Goal: Information Seeking & Learning: Learn about a topic

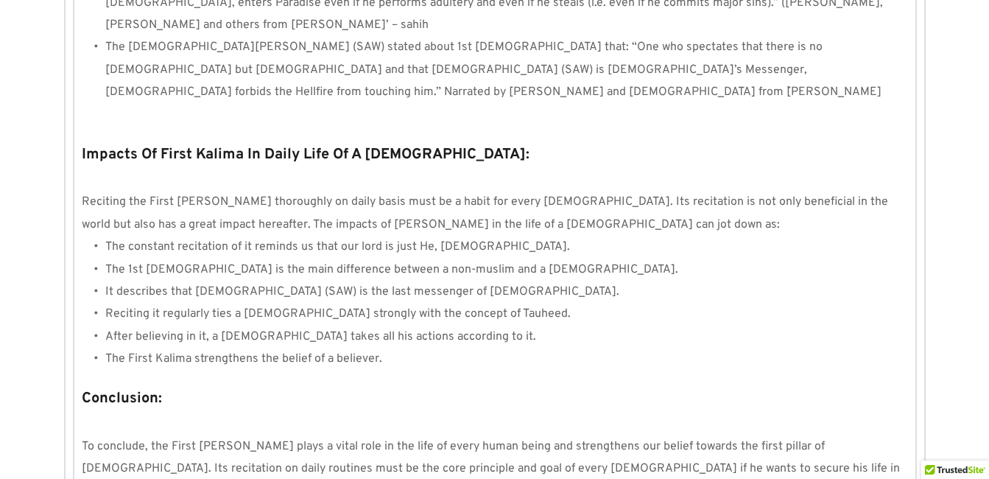
scroll to position [1415, 0]
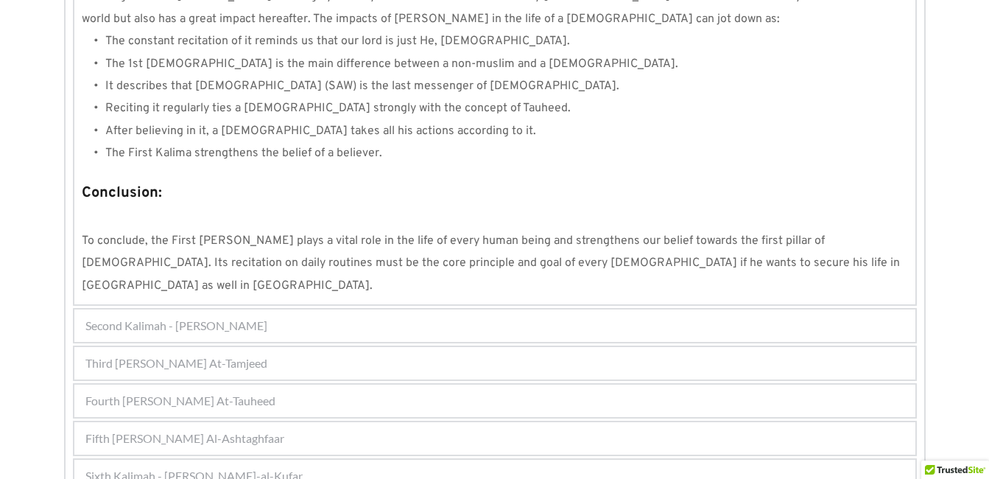
click at [767, 459] on div "Sixth Kalimah - [PERSON_NAME]-al-Kufar" at bounding box center [494, 475] width 841 height 32
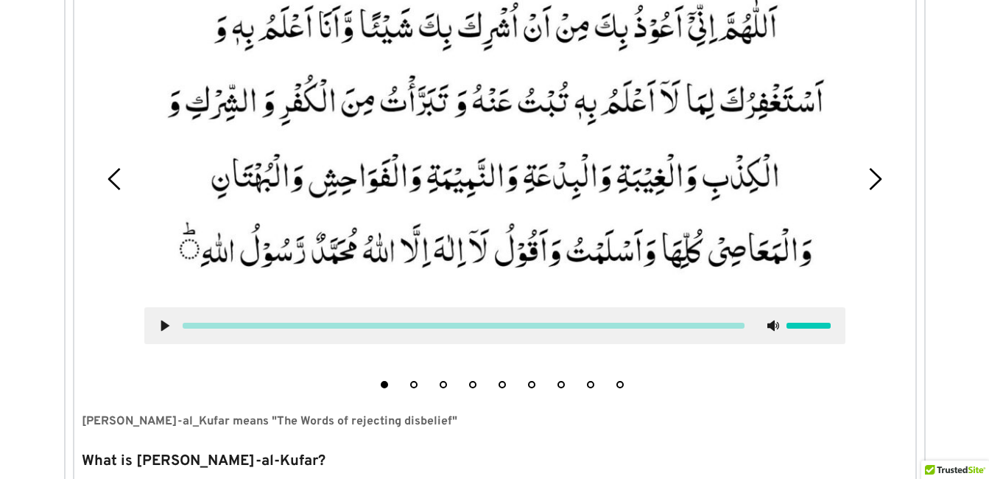
scroll to position [546, 0]
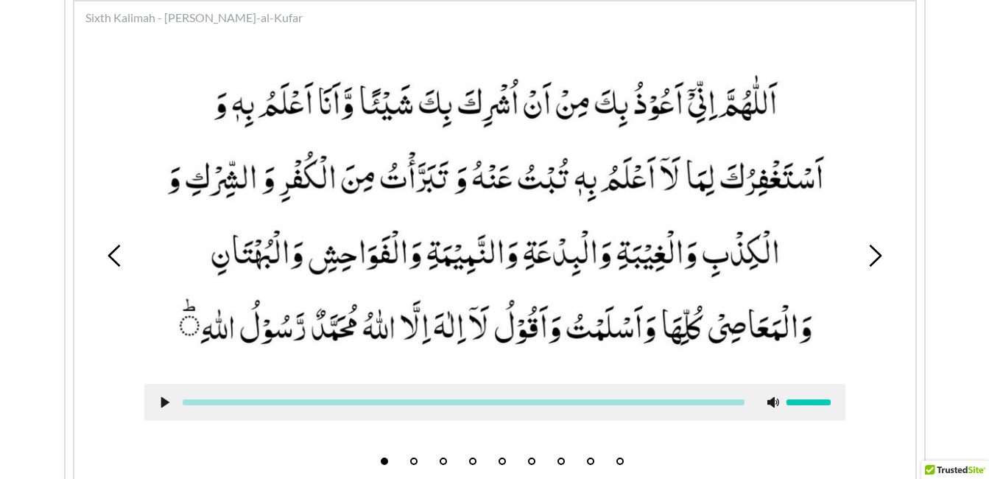
click at [501, 416] on div at bounding box center [494, 402] width 701 height 37
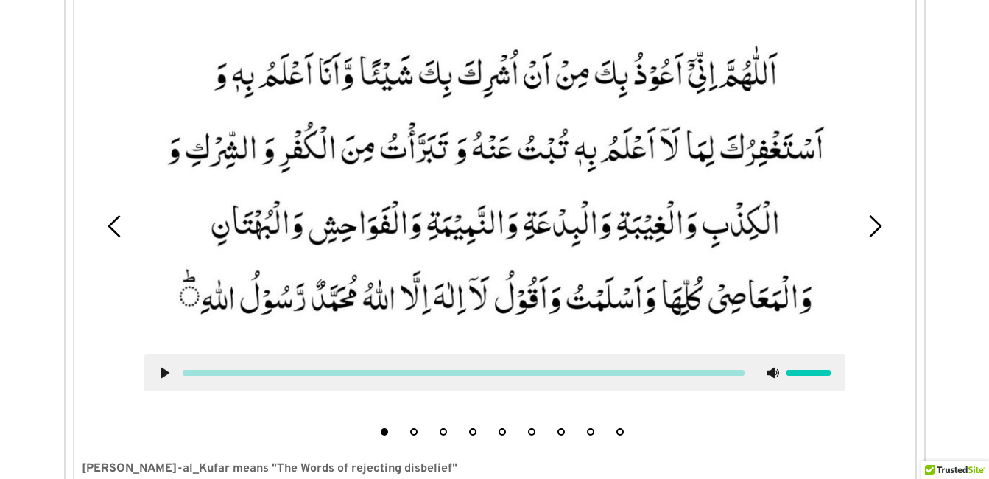
scroll to position [604, 0]
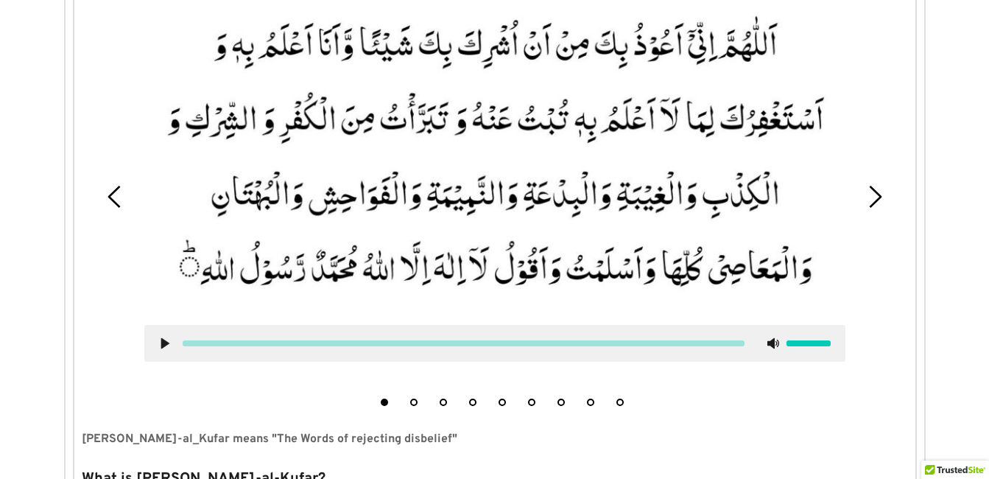
click at [470, 401] on button "4" at bounding box center [472, 401] width 7 height 7
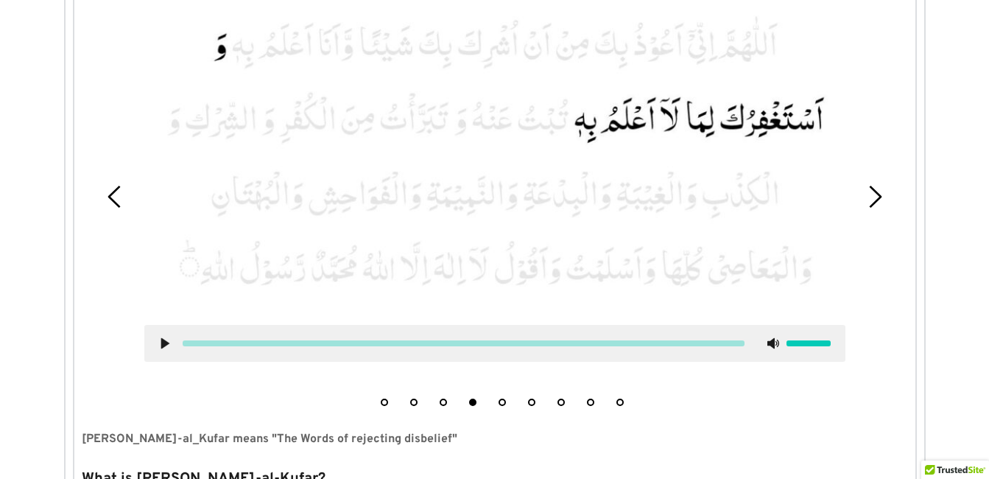
click at [165, 343] on use at bounding box center [164, 342] width 8 height 11
click at [166, 342] on use at bounding box center [165, 342] width 10 height 11
click at [166, 342] on use at bounding box center [164, 342] width 8 height 11
click at [166, 342] on use at bounding box center [165, 342] width 10 height 11
click at [747, 274] on picture at bounding box center [494, 154] width 701 height 311
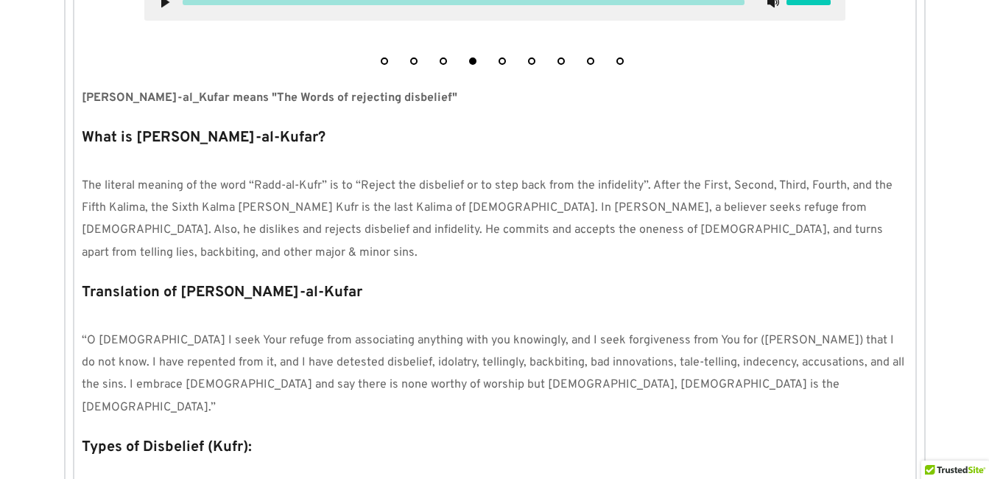
scroll to position [958, 0]
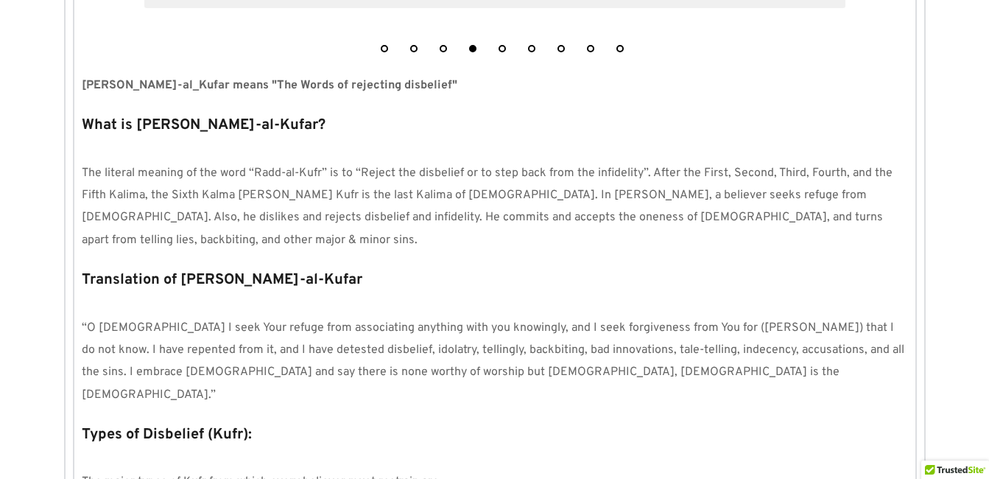
click at [666, 219] on span "The literal meaning of the word “Radd-al-Kufr” is to “Reject the disbelief or t…" at bounding box center [489, 207] width 814 height 82
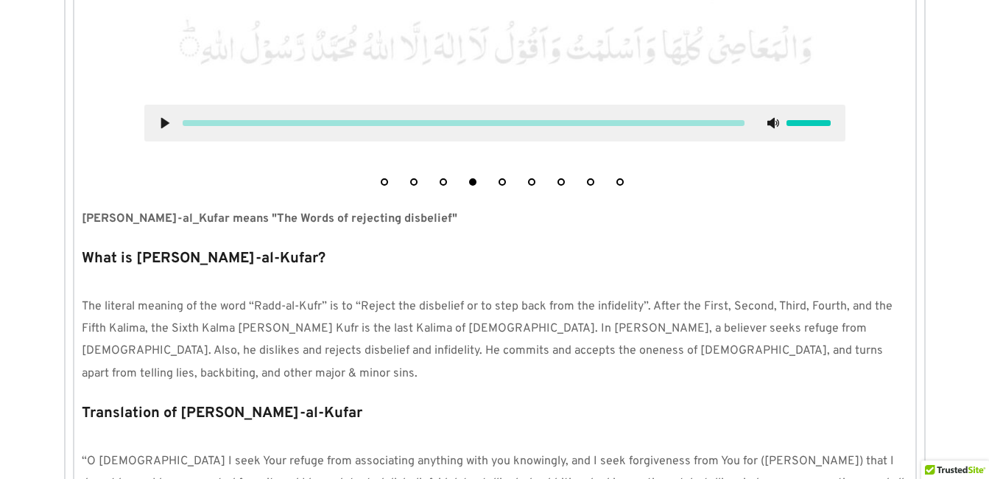
scroll to position [840, 0]
